Goal: Use online tool/utility: Utilize a website feature to perform a specific function

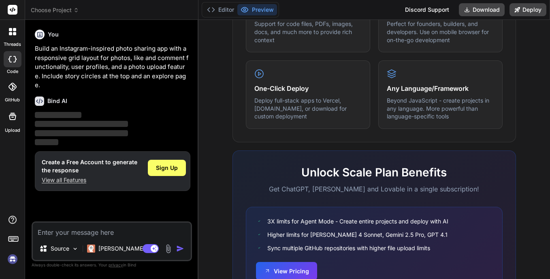
scroll to position [486, 0]
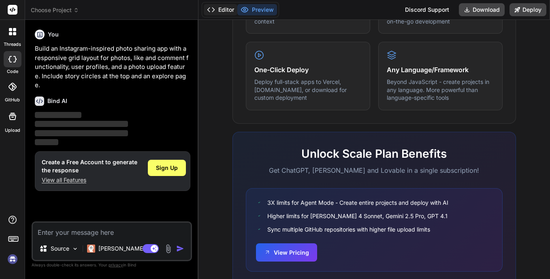
click at [228, 8] on button "Editor" at bounding box center [221, 9] width 34 height 11
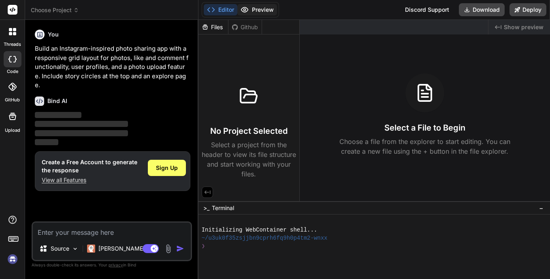
click at [270, 8] on button "Preview" at bounding box center [257, 9] width 40 height 11
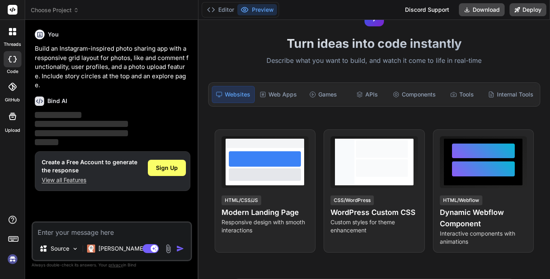
scroll to position [0, 0]
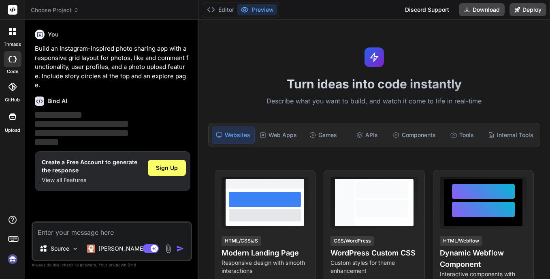
click at [55, 112] on span "‌" at bounding box center [58, 115] width 47 height 6
click at [223, 14] on button "Editor" at bounding box center [221, 9] width 34 height 11
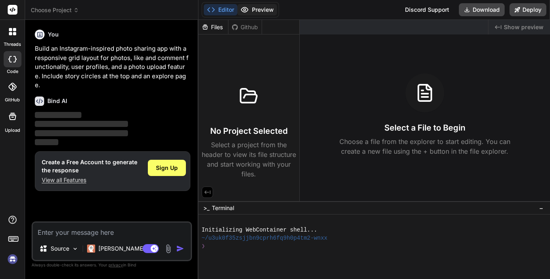
click at [257, 10] on button "Preview" at bounding box center [257, 9] width 40 height 11
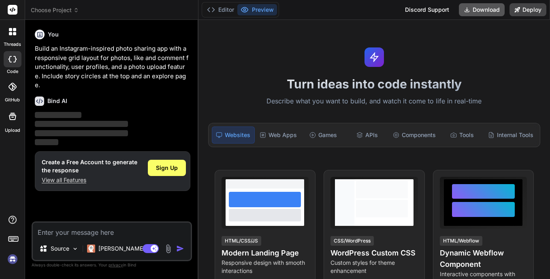
click at [483, 10] on button "Download" at bounding box center [482, 9] width 46 height 13
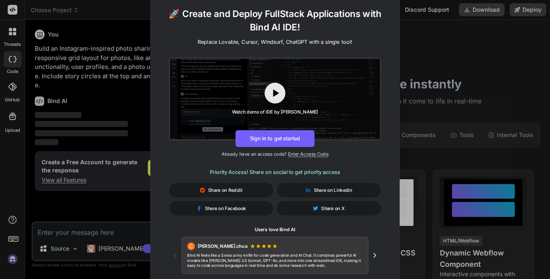
click at [441, 38] on div "🚀 Create and Deploy FullStack Applications with Bind AI IDE! Replace Lovable, C…" at bounding box center [275, 139] width 550 height 279
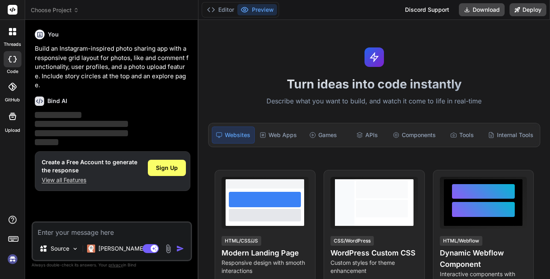
click at [84, 65] on p "Build an Instagram-inspired photo sharing app with a responsive grid layout for…" at bounding box center [112, 67] width 155 height 46
click at [67, 250] on p "Source" at bounding box center [60, 248] width 19 height 8
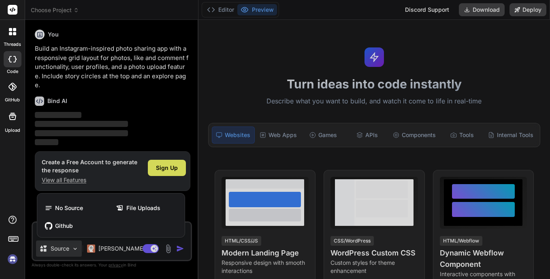
click at [67, 250] on div at bounding box center [275, 139] width 550 height 279
type textarea "x"
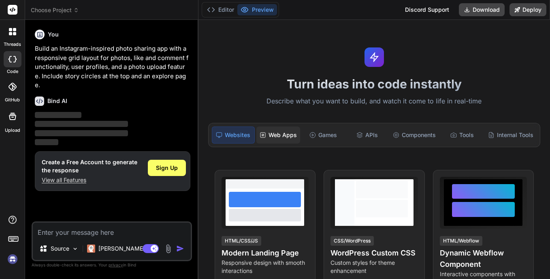
click at [274, 140] on div "Web Apps" at bounding box center [278, 134] width 44 height 17
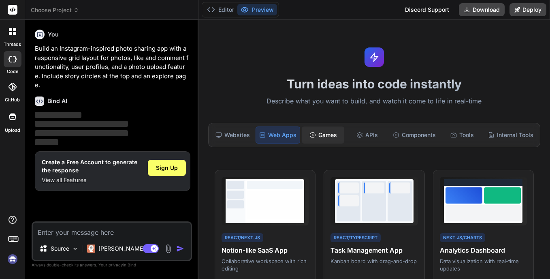
click at [309, 135] on icon at bounding box center [312, 135] width 6 height 6
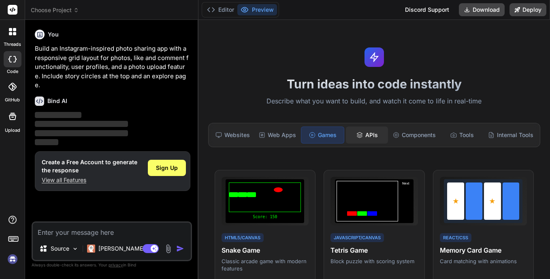
click at [366, 138] on div "APIs" at bounding box center [367, 134] width 43 height 17
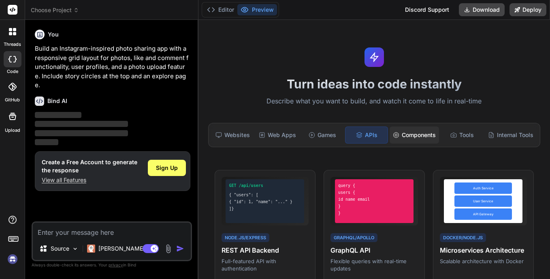
click at [405, 133] on div "Components" at bounding box center [414, 134] width 49 height 17
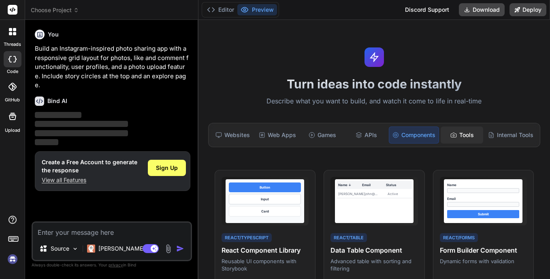
click at [464, 139] on div "Tools" at bounding box center [462, 134] width 43 height 17
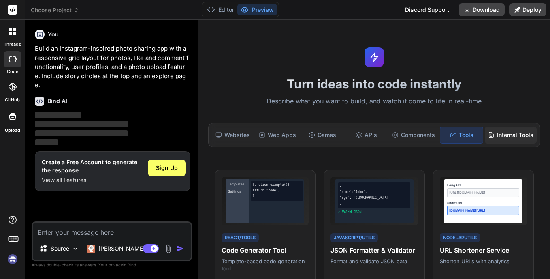
click at [485, 138] on div "Internal Tools" at bounding box center [511, 134] width 52 height 17
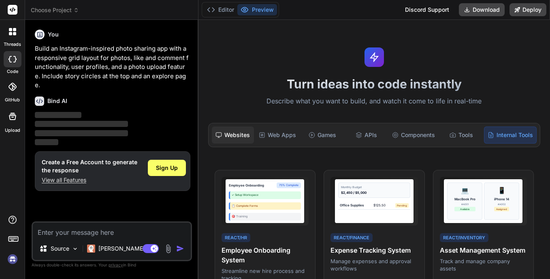
click at [238, 137] on div "Websites" at bounding box center [233, 134] width 43 height 17
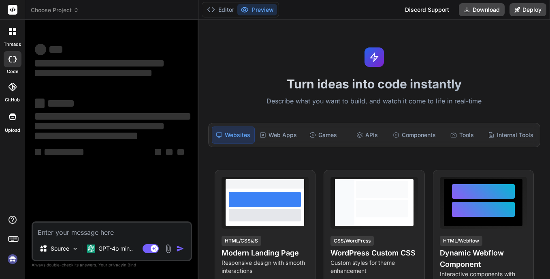
type textarea "x"
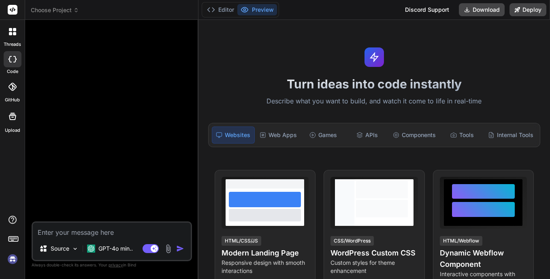
click at [60, 15] on header "Choose Project Created with Pixso." at bounding box center [111, 10] width 173 height 20
click at [60, 9] on span "Choose Project" at bounding box center [55, 10] width 48 height 8
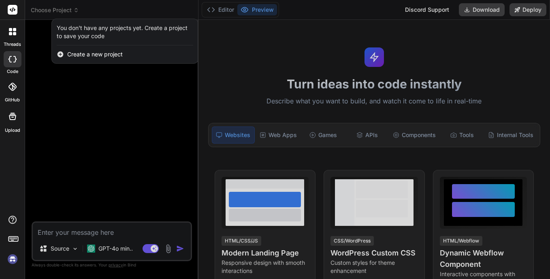
click at [79, 94] on div at bounding box center [275, 139] width 550 height 279
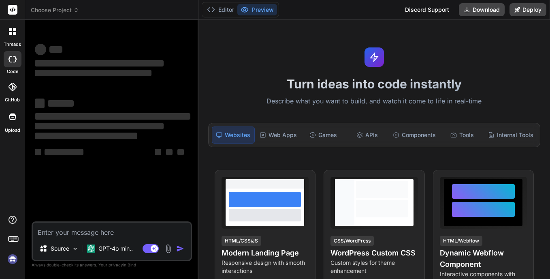
click at [166, 251] on img at bounding box center [168, 248] width 9 height 9
type textarea "x"
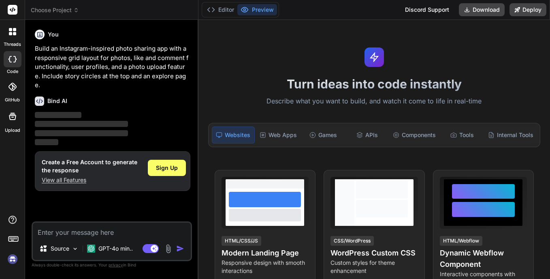
scroll to position [40, 0]
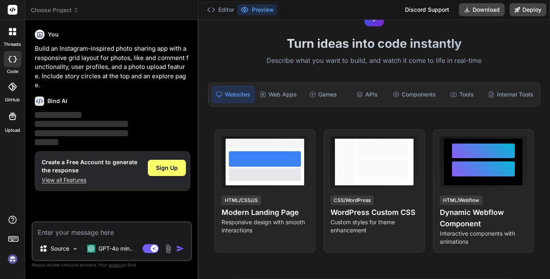
click at [39, 96] on icon at bounding box center [39, 100] width 9 height 9
click at [38, 96] on icon at bounding box center [39, 100] width 9 height 9
